Goal: Information Seeking & Learning: Check status

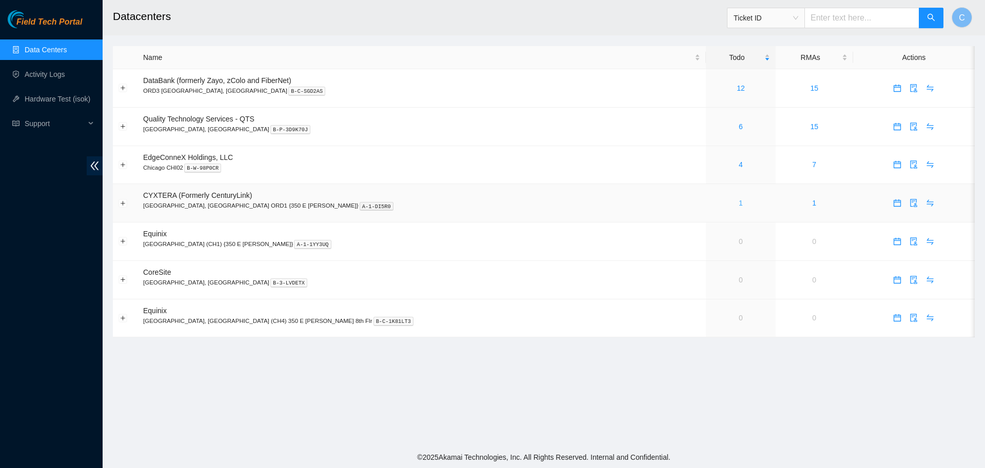
click at [739, 203] on link "1" at bounding box center [741, 203] width 4 height 8
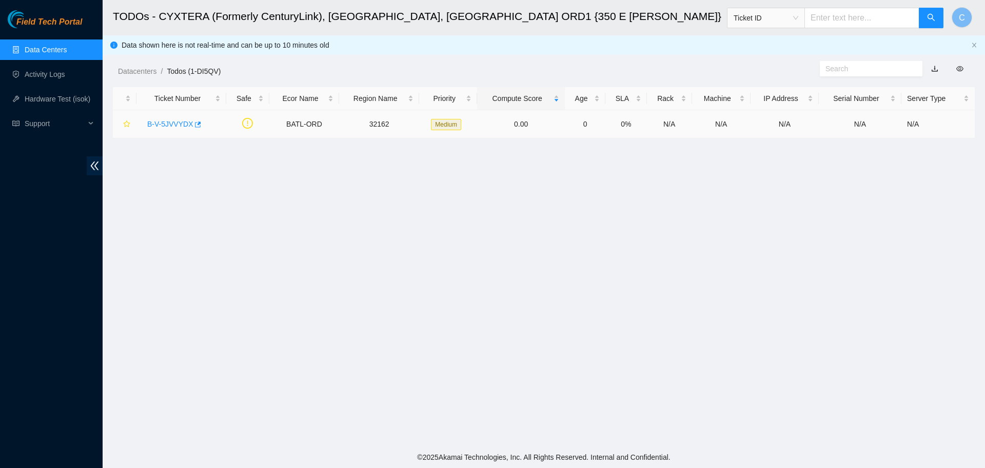
click at [166, 123] on link "B-V-5JVVYDX" at bounding box center [170, 124] width 46 height 8
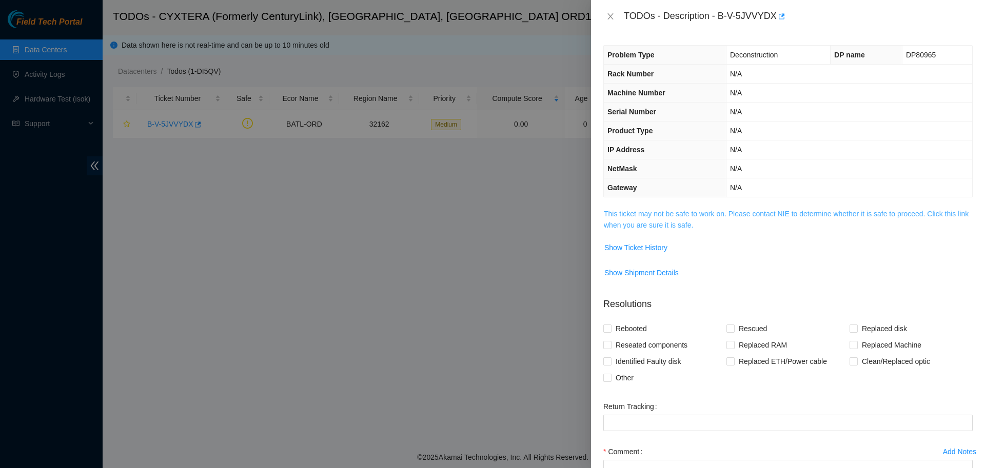
click at [649, 212] on link "This ticket may not be safe to work on. Please contact NIE to determine whether…" at bounding box center [786, 219] width 365 height 19
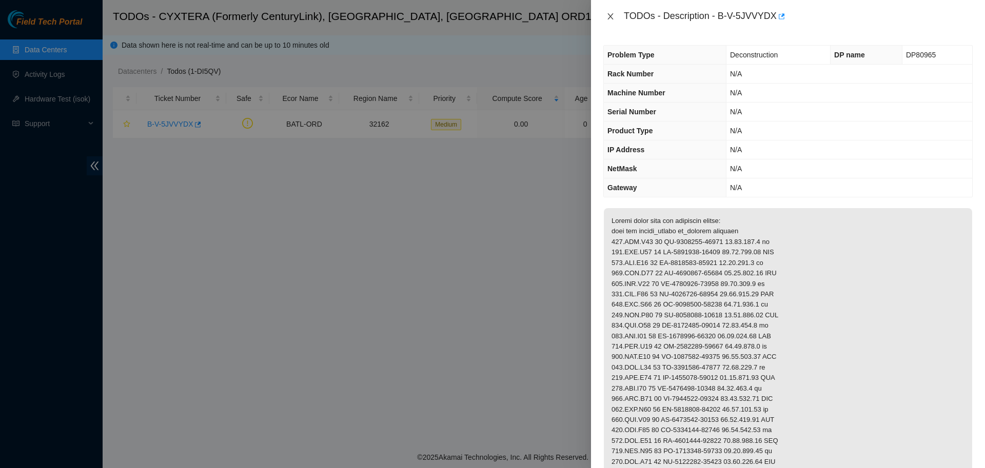
click at [607, 19] on icon "close" at bounding box center [610, 16] width 8 height 8
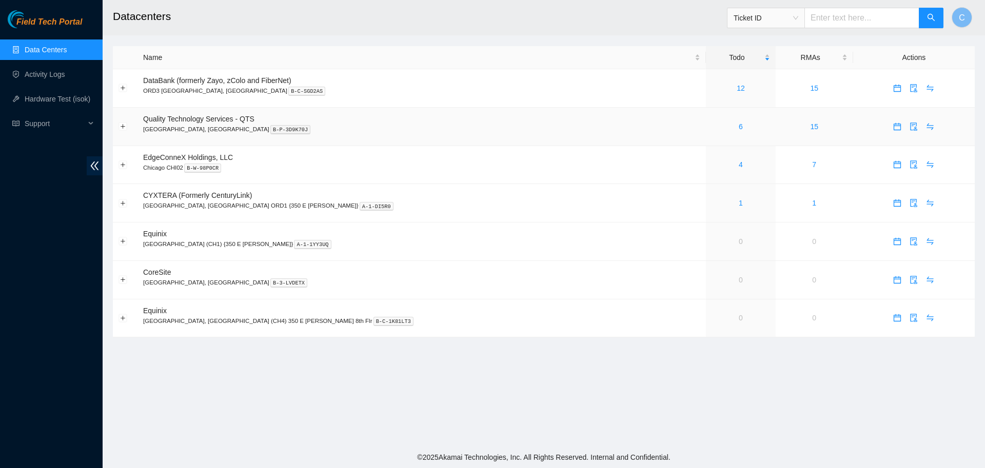
click at [712, 122] on div "6" at bounding box center [741, 126] width 58 height 11
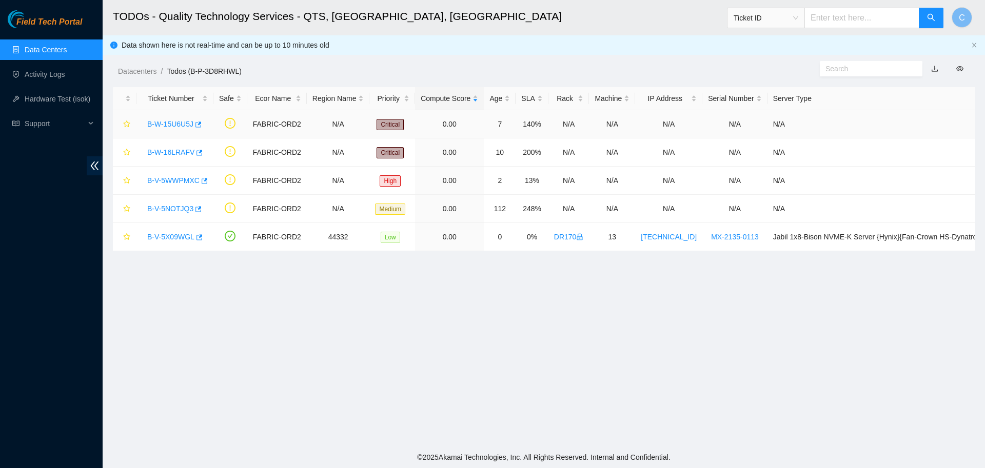
click at [170, 123] on link "B-W-15U6U5J" at bounding box center [170, 124] width 46 height 8
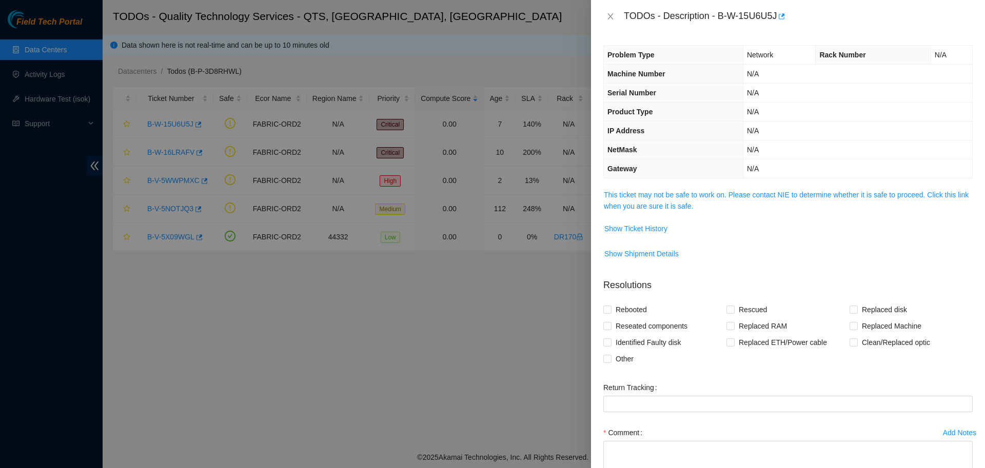
click at [692, 203] on span "This ticket may not be safe to work on. Please contact NIE to determine whether…" at bounding box center [788, 200] width 368 height 23
click at [689, 203] on link "This ticket may not be safe to work on. Please contact NIE to determine whether…" at bounding box center [786, 200] width 365 height 19
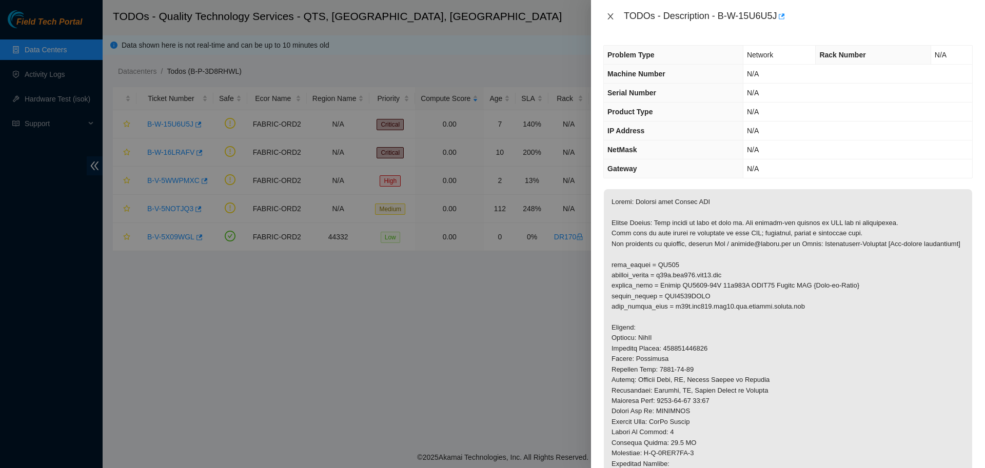
click at [608, 17] on icon "close" at bounding box center [610, 16] width 8 height 8
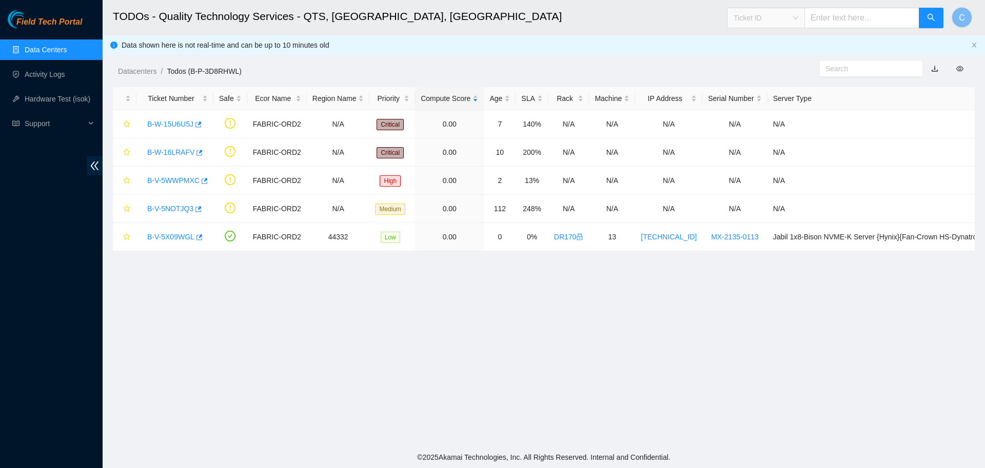
click at [774, 18] on span "Ticket ID" at bounding box center [766, 17] width 65 height 15
click at [674, 68] on ol "Datacenters / Todos (B-P-3D8RHWL) /" at bounding box center [441, 71] width 647 height 11
